Goal: Task Accomplishment & Management: Complete application form

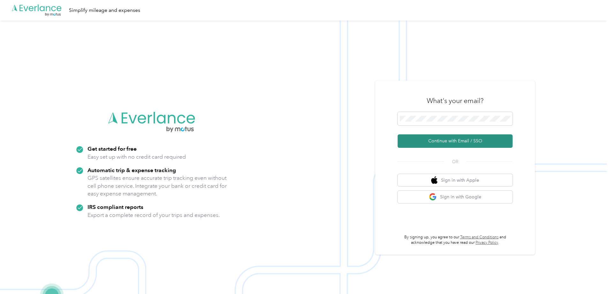
click at [301, 140] on button "Continue with Email / SSO" at bounding box center [455, 140] width 115 height 13
click at [411, 138] on button "Continue with Email / SSO" at bounding box center [455, 140] width 115 height 13
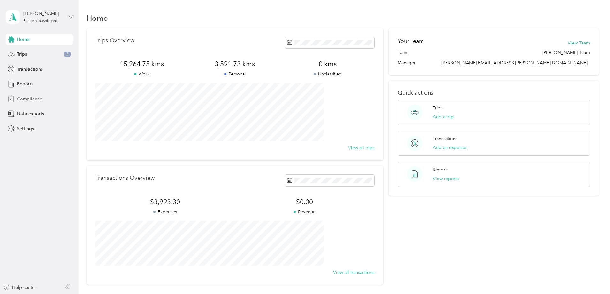
click at [34, 101] on span "Compliance" at bounding box center [29, 99] width 25 height 7
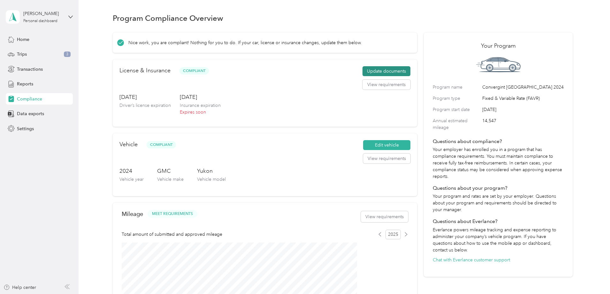
click at [381, 76] on button "Update documents" at bounding box center [387, 71] width 48 height 10
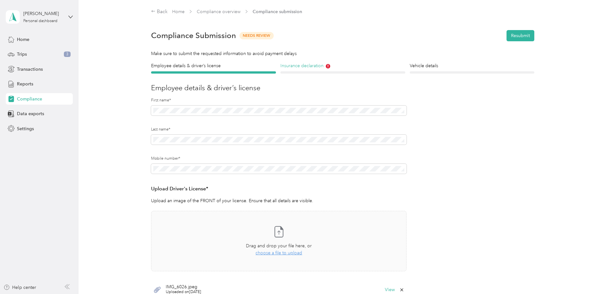
click at [314, 64] on h4 "Insurance declaration" at bounding box center [343, 65] width 125 height 7
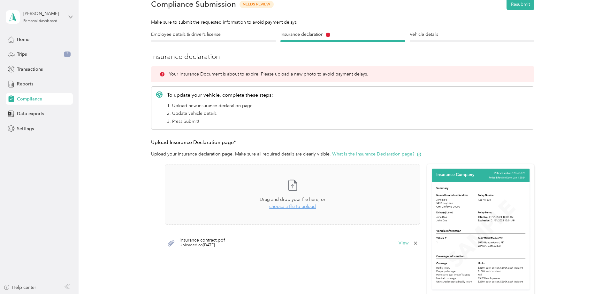
scroll to position [128, 0]
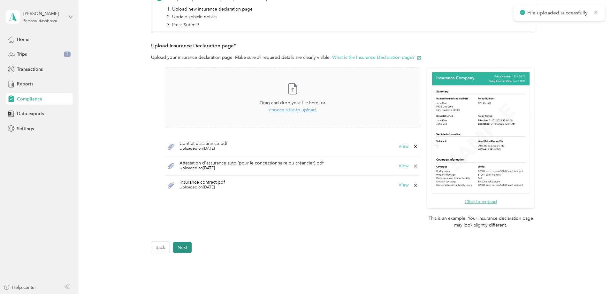
click at [185, 246] on button "Next" at bounding box center [182, 247] width 19 height 11
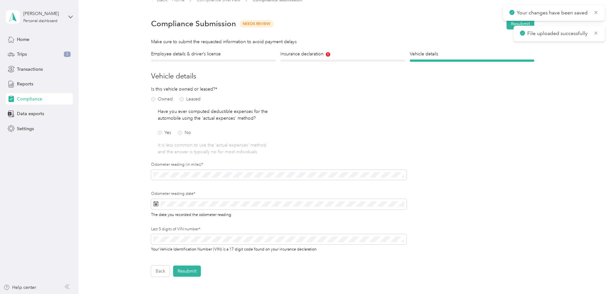
scroll to position [8, 0]
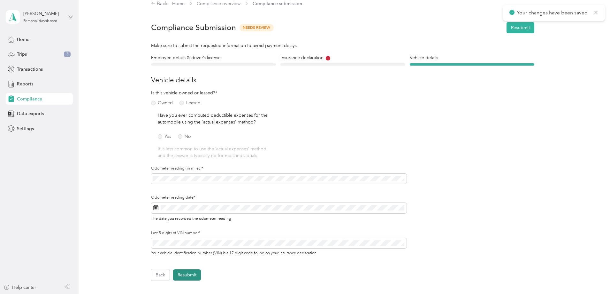
click at [188, 277] on button "Resubmit" at bounding box center [187, 274] width 28 height 11
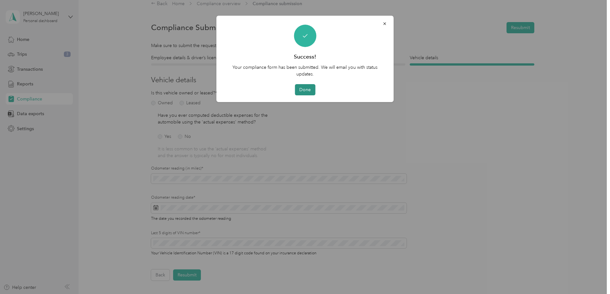
click at [308, 89] on button "Done" at bounding box center [305, 89] width 20 height 11
